Goal: Information Seeking & Learning: Learn about a topic

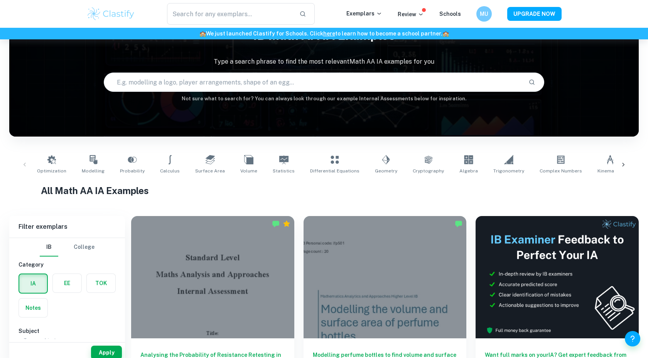
scroll to position [52, 0]
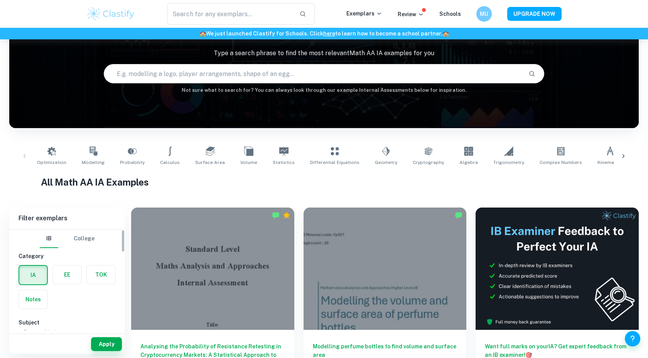
click at [105, 265] on div "TOK" at bounding box center [99, 272] width 34 height 25
click at [101, 276] on label "button" at bounding box center [101, 274] width 29 height 19
click at [0, 0] on input "radio" at bounding box center [0, 0] width 0 height 0
click at [101, 276] on body "We value your privacy We use cookies to enhance your browsing experience, serve…" at bounding box center [324, 166] width 648 height 358
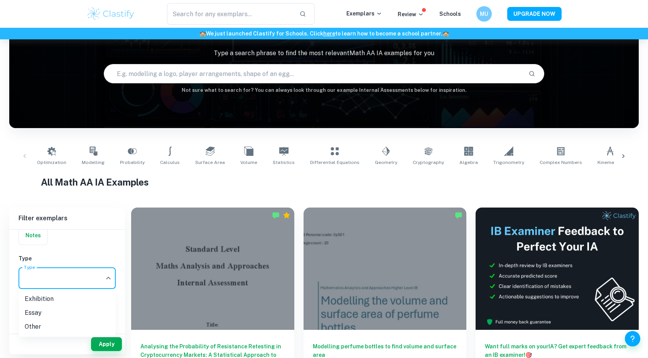
click at [71, 302] on li "Exhibition" at bounding box center [67, 299] width 97 height 14
type input "Exhibition"
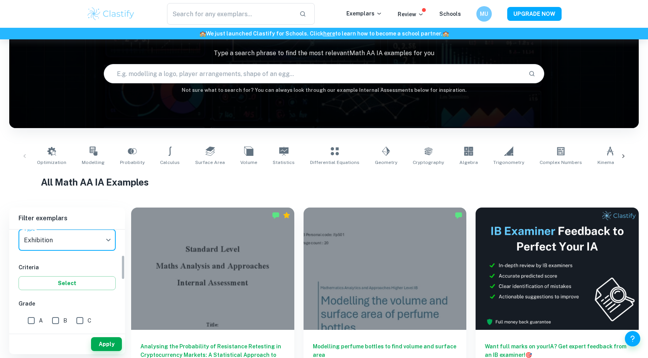
scroll to position [103, 0]
click at [25, 324] on input "A" at bounding box center [31, 320] width 15 height 15
checkbox input "true"
click at [98, 345] on button "Apply" at bounding box center [106, 344] width 31 height 14
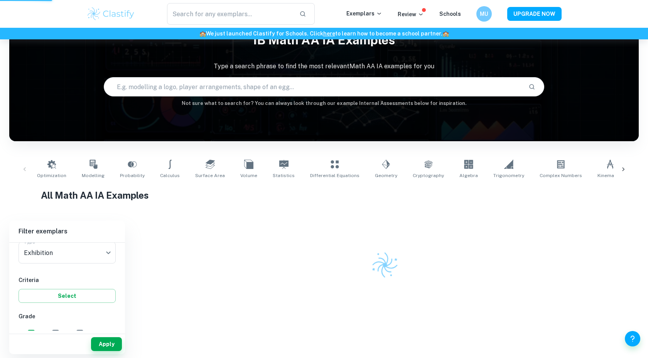
scroll to position [39, 0]
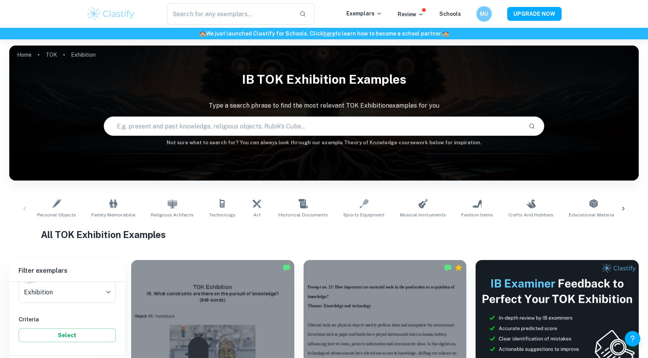
click at [228, 128] on input "text" at bounding box center [313, 126] width 418 height 22
type input "are some things unknowable?"
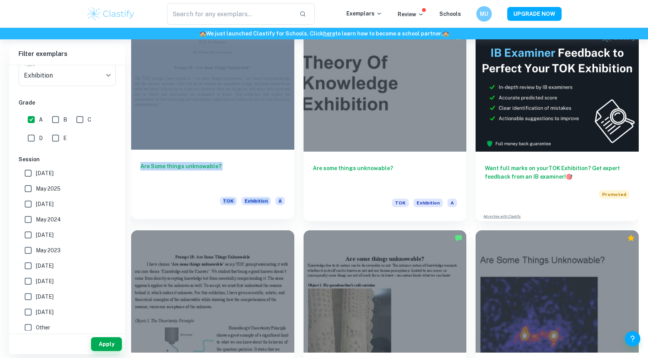
scroll to position [103, 0]
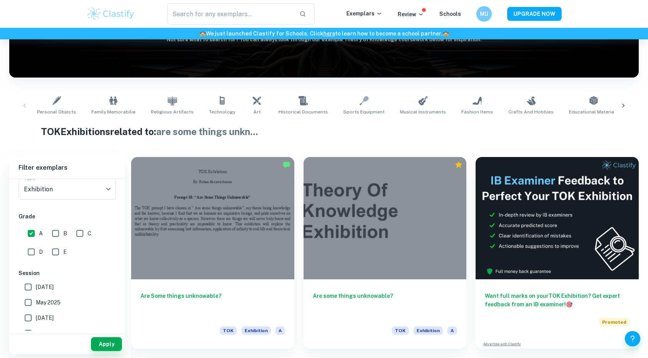
click at [335, 125] on h1 "TOK Exhibitions related to: are some things unkn ..." at bounding box center [324, 132] width 567 height 14
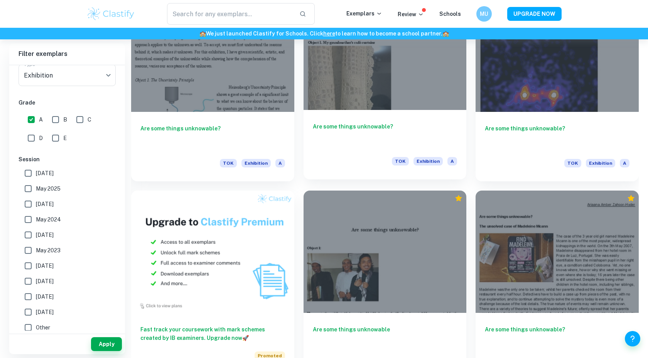
scroll to position [596, 0]
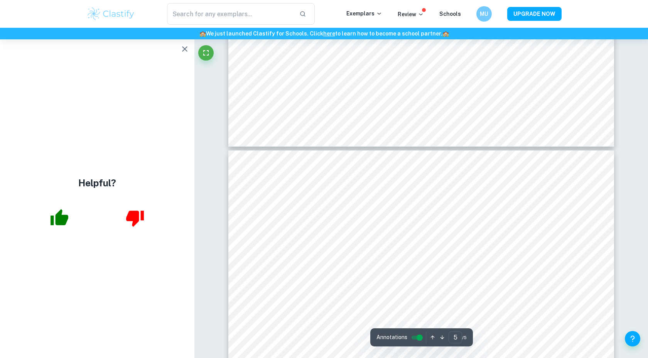
type input "4"
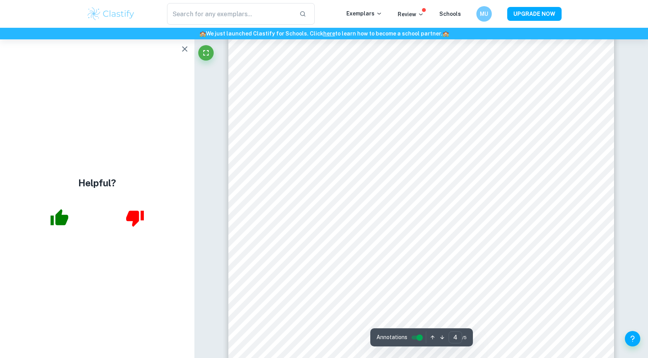
scroll to position [1770, 0]
